Goal: Task Accomplishment & Management: Manage account settings

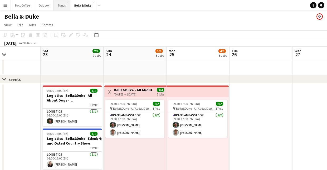
click at [60, 8] on button "Tuggs Close" at bounding box center [61, 5] width 17 height 10
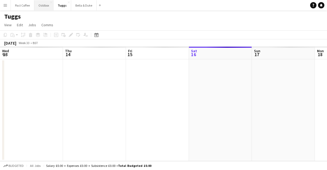
scroll to position [0, 126]
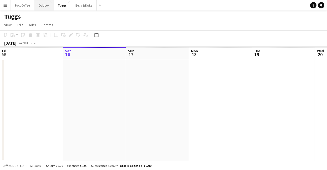
click at [43, 8] on button "Oddbox Close" at bounding box center [43, 5] width 19 height 10
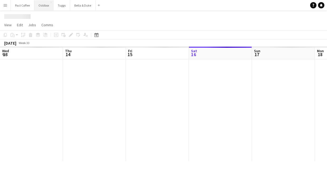
scroll to position [0, 126]
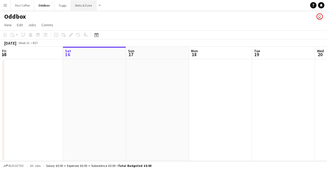
click at [76, 8] on button "Bella & Duke Close" at bounding box center [84, 5] width 26 height 10
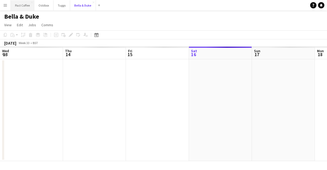
scroll to position [0, 126]
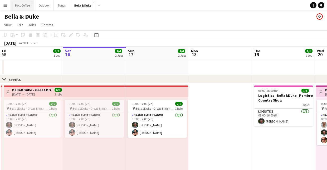
click at [22, 2] on button "Pact Coffee Close" at bounding box center [22, 5] width 23 height 10
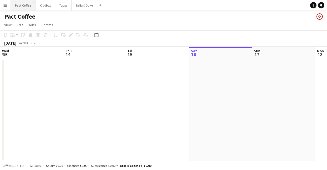
scroll to position [0, 126]
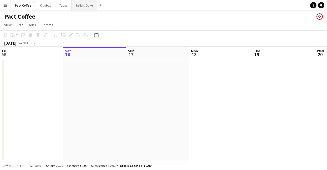
click at [86, 9] on button "Bella & Duke Close" at bounding box center [85, 5] width 26 height 10
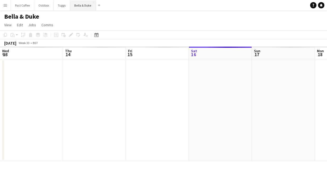
scroll to position [0, 126]
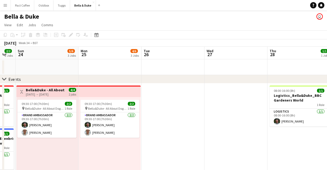
click at [124, 123] on app-card-role "Brand Ambassador [DATE] 09:30-17:00 (7h30m) [PERSON_NAME] [PERSON_NAME]" at bounding box center [109, 126] width 59 height 26
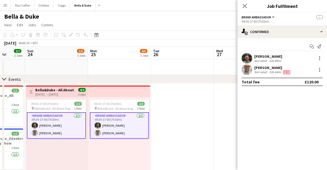
scroll to position [0, 163]
click at [245, 5] on icon at bounding box center [244, 5] width 5 height 5
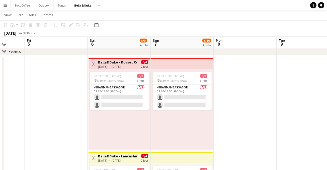
scroll to position [27, 0]
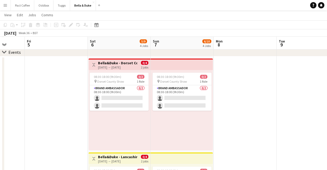
click at [124, 64] on h3 "Bella&Duke - Dorset County Show" at bounding box center [117, 63] width 39 height 5
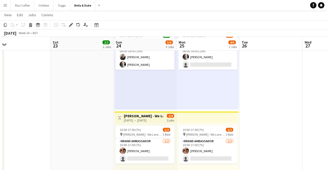
scroll to position [163, 0]
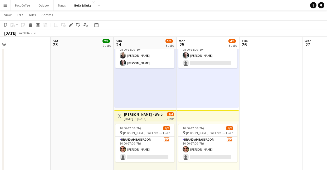
click at [157, 119] on div "[DATE] → [DATE]" at bounding box center [143, 119] width 39 height 4
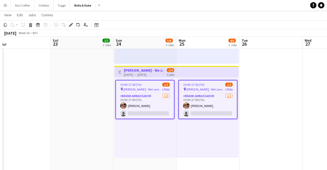
scroll to position [208, 0]
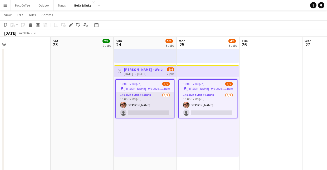
click at [136, 113] on app-card-role "Brand Ambassador [DATE] 10:00-17:00 (7h) [PERSON_NAME] single-neutral-actions" at bounding box center [145, 106] width 58 height 26
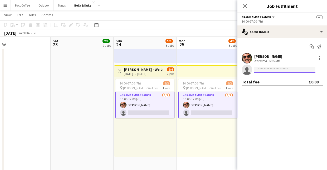
click at [269, 72] on input at bounding box center [284, 70] width 61 height 6
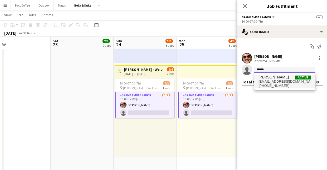
type input "******"
click at [283, 82] on span "[EMAIL_ADDRESS][DOMAIN_NAME]" at bounding box center [284, 82] width 53 height 4
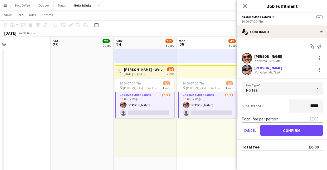
click at [151, 103] on app-card-role "Brand Ambassador [DATE] 10:00-17:00 (7h) [PERSON_NAME] single-neutral-actions" at bounding box center [144, 105] width 59 height 27
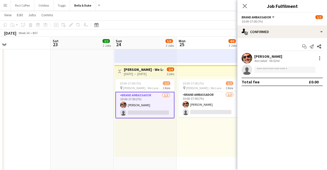
click at [151, 106] on app-card-role "Brand Ambassador [DATE] 10:00-17:00 (7h) [PERSON_NAME] single-neutral-actions" at bounding box center [144, 105] width 59 height 27
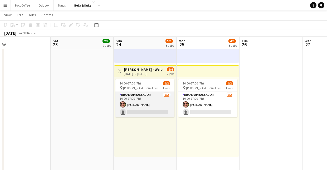
click at [151, 106] on app-card-role "Brand Ambassador [DATE] 10:00-17:00 (7h) [PERSON_NAME] single-neutral-actions" at bounding box center [144, 105] width 59 height 26
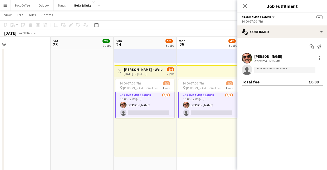
click at [147, 112] on app-card-role "Brand Ambassador [DATE] 10:00-17:00 (7h) [PERSON_NAME] single-neutral-actions" at bounding box center [144, 105] width 59 height 27
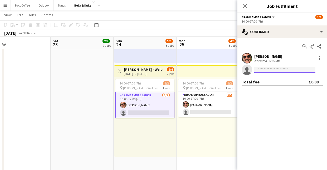
click at [261, 70] on input at bounding box center [284, 70] width 61 height 6
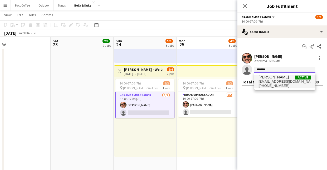
type input "******"
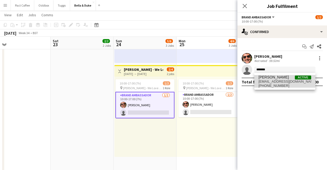
click at [264, 80] on span "[EMAIL_ADDRESS][DOMAIN_NAME]" at bounding box center [284, 82] width 53 height 4
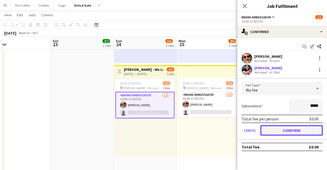
click at [279, 131] on button "Confirm" at bounding box center [291, 131] width 62 height 11
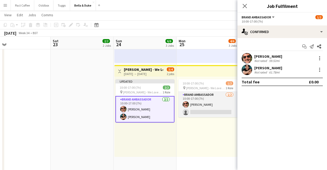
click at [218, 112] on app-card-role "Brand Ambassador [DATE] 10:00-17:00 (7h) [PERSON_NAME] single-neutral-actions" at bounding box center [207, 105] width 59 height 26
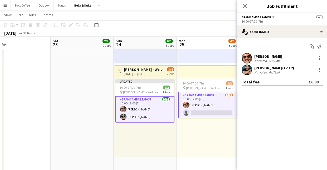
click at [92, 128] on app-date-cell "08:00-16:00 (8h) 1/1 Logistics_Bella&Duke_All About Dogs - Norfolk 1 Role Logis…" at bounding box center [82, 64] width 63 height 379
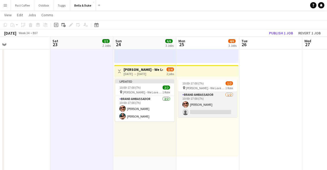
click at [204, 114] on app-card-role "Brand Ambassador [DATE] 10:00-17:00 (7h) [PERSON_NAME] single-neutral-actions" at bounding box center [207, 105] width 59 height 26
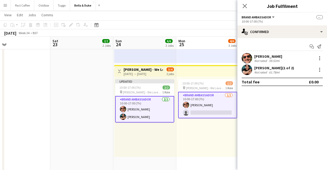
click at [204, 113] on app-card-role "Brand Ambassador [DATE] 10:00-17:00 (7h) [PERSON_NAME] single-neutral-actions" at bounding box center [207, 105] width 59 height 27
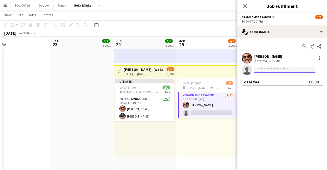
click at [274, 69] on input at bounding box center [284, 70] width 61 height 6
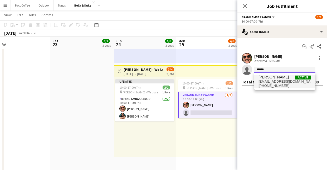
type input "******"
click at [276, 80] on span "[EMAIL_ADDRESS][DOMAIN_NAME]" at bounding box center [284, 82] width 53 height 4
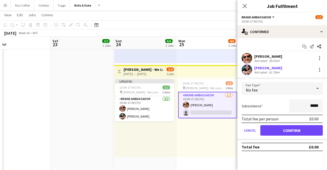
click at [100, 106] on app-date-cell "08:00-16:00 (8h) 1/1 Logistics_Bella&Duke_All About Dogs - Norfolk 1 Role Logis…" at bounding box center [81, 64] width 63 height 379
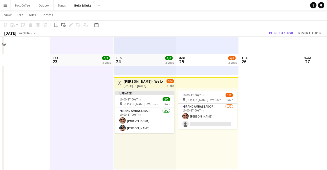
scroll to position [216, 0]
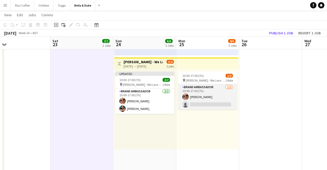
click at [213, 104] on app-card-role "Brand Ambassador [DATE] 10:00-17:00 (7h) [PERSON_NAME] single-neutral-actions" at bounding box center [207, 97] width 59 height 26
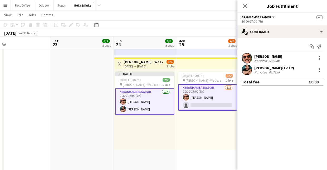
click at [212, 107] on app-card-role "Brand Ambassador [DATE] 10:00-17:00 (7h) [PERSON_NAME] single-neutral-actions" at bounding box center [207, 97] width 59 height 27
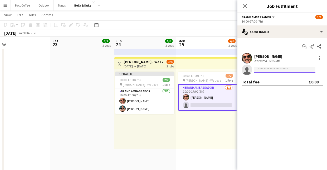
click at [287, 69] on input at bounding box center [284, 70] width 61 height 6
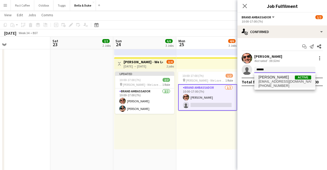
type input "******"
click at [289, 78] on span "[PERSON_NAME] Active" at bounding box center [284, 77] width 53 height 4
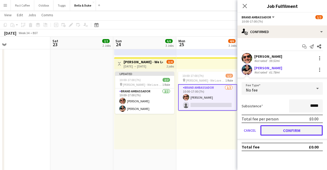
click at [285, 131] on button "Confirm" at bounding box center [291, 131] width 62 height 11
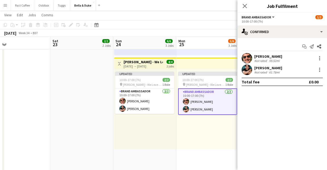
click at [95, 124] on app-date-cell "08:00-16:00 (8h) 1/1 Logistics_Bella&Duke_All About Dogs - Norfolk 1 Role Logis…" at bounding box center [81, 56] width 63 height 379
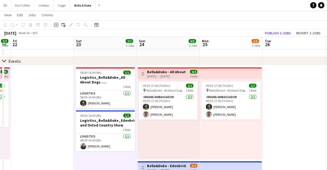
scroll to position [0, 245]
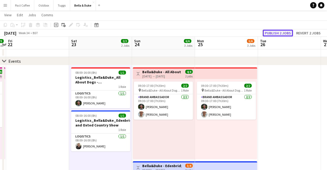
click at [279, 34] on button "Publish 2 jobs" at bounding box center [277, 33] width 30 height 7
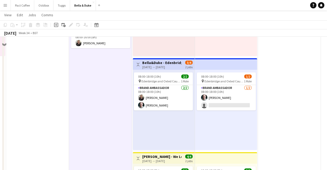
scroll to position [0, 0]
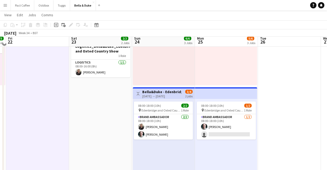
scroll to position [93, 0]
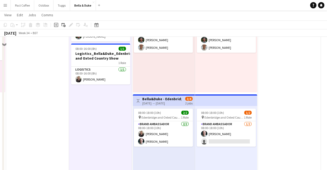
scroll to position [0, 0]
